Goal: Task Accomplishment & Management: Use online tool/utility

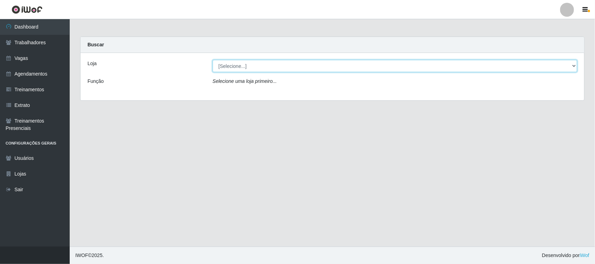
click at [233, 63] on select "[Selecione...] [GEOGRAPHIC_DATA]" at bounding box center [394, 66] width 364 height 12
click at [233, 66] on select "[Selecione...] [GEOGRAPHIC_DATA]" at bounding box center [394, 66] width 364 height 12
click at [232, 67] on select "[Selecione...] [GEOGRAPHIC_DATA]" at bounding box center [394, 66] width 364 height 12
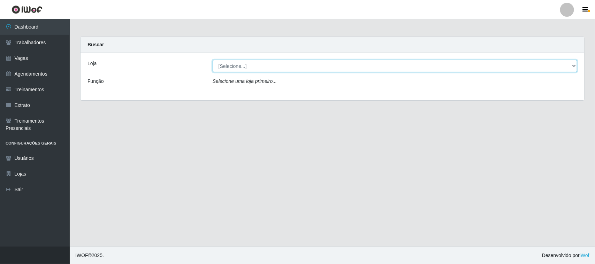
click at [232, 67] on select "[Selecione...] [GEOGRAPHIC_DATA]" at bounding box center [394, 66] width 364 height 12
click at [258, 66] on select "[Selecione...] [GEOGRAPHIC_DATA]" at bounding box center [394, 66] width 364 height 12
click at [565, 64] on select "[Selecione...] [GEOGRAPHIC_DATA]" at bounding box center [394, 66] width 364 height 12
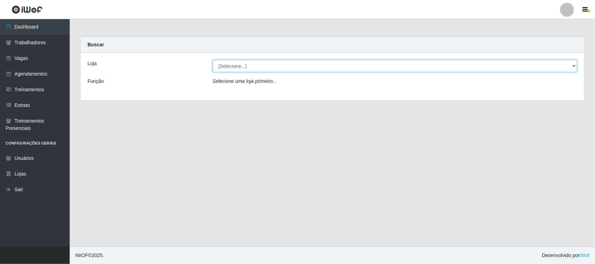
click at [576, 63] on select "[Selecione...] [GEOGRAPHIC_DATA]" at bounding box center [394, 66] width 364 height 12
click at [568, 67] on select "[Selecione...] [GEOGRAPHIC_DATA]" at bounding box center [394, 66] width 364 height 12
drag, startPoint x: 568, startPoint y: 67, endPoint x: 561, endPoint y: 79, distance: 13.6
click at [561, 79] on div "Loja [Selecione...] Nova República - Pajuçara Função Selecione uma loja primeir…" at bounding box center [331, 76] width 503 height 47
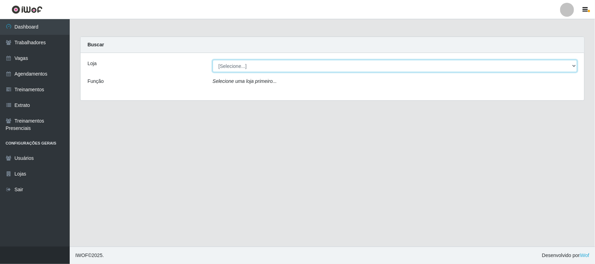
drag, startPoint x: 566, startPoint y: 67, endPoint x: 564, endPoint y: 86, distance: 18.5
click at [564, 86] on div "Loja [Selecione...] Nova República - Pajuçara Função Selecione uma loja primeir…" at bounding box center [331, 76] width 503 height 47
select select "65"
click at [212, 60] on select "[Selecione...] [GEOGRAPHIC_DATA]" at bounding box center [394, 66] width 364 height 12
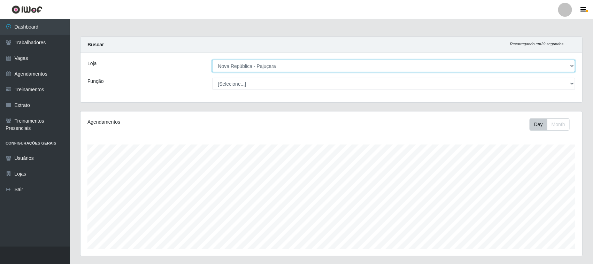
scroll to position [145, 502]
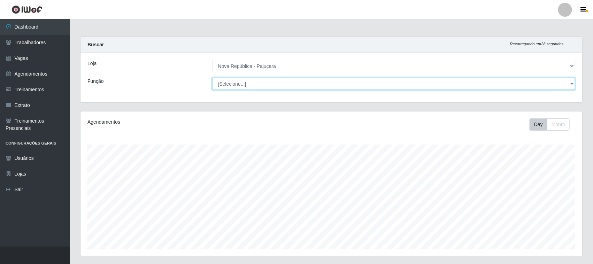
click at [563, 82] on select "[Selecione...] Balconista Operador de Caixa Repositor" at bounding box center [393, 84] width 363 height 12
click at [572, 81] on select "[Selecione...] Balconista Operador de Caixa Repositor" at bounding box center [393, 84] width 363 height 12
select select "22"
click at [212, 78] on select "[Selecione...] Balconista Operador de Caixa Repositor" at bounding box center [393, 84] width 363 height 12
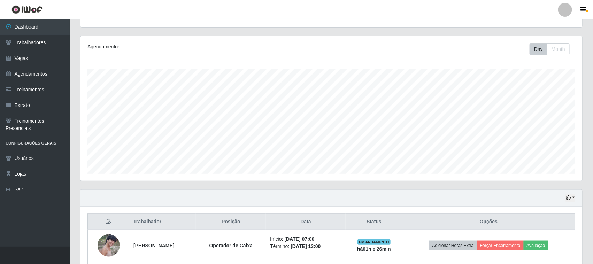
scroll to position [199, 0]
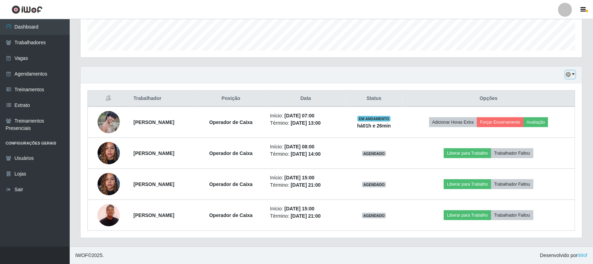
click at [573, 75] on button "button" at bounding box center [570, 75] width 10 height 8
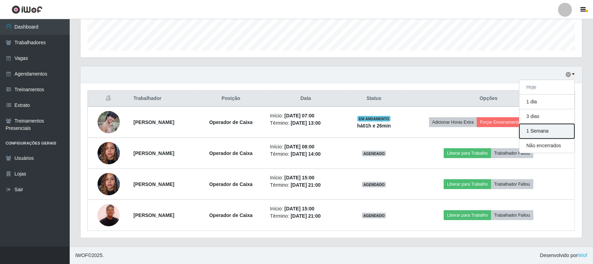
click at [542, 130] on button "1 Semana" at bounding box center [546, 131] width 55 height 15
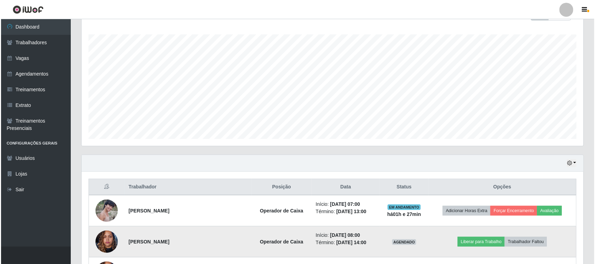
scroll to position [174, 0]
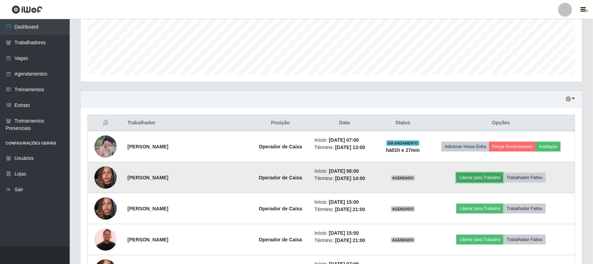
click at [472, 174] on button "Liberar para Trabalho" at bounding box center [479, 178] width 47 height 10
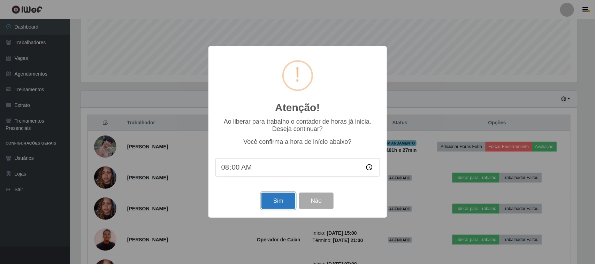
click at [269, 202] on button "Sim" at bounding box center [278, 201] width 34 height 16
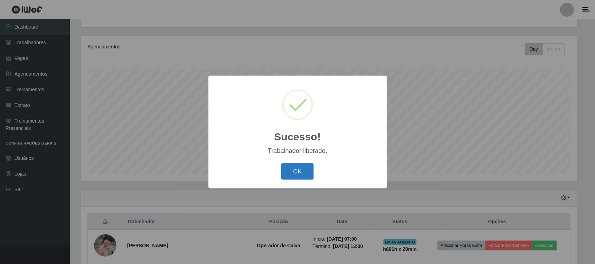
click at [302, 177] on button "OK" at bounding box center [297, 171] width 32 height 16
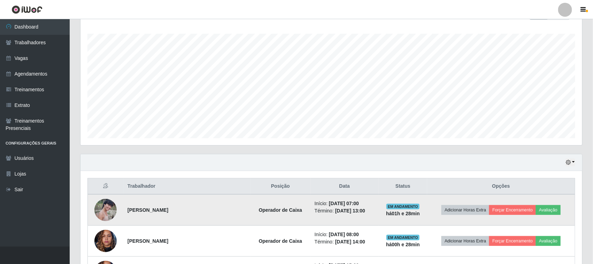
scroll to position [0, 0]
